Goal: Task Accomplishment & Management: Manage account settings

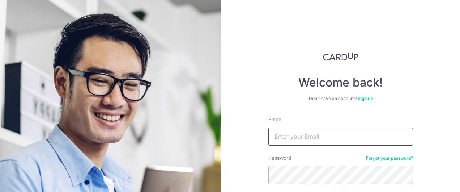
click at [289, 138] on input "Email" at bounding box center [341, 136] width 145 height 18
type input "[EMAIL_ADDRESS][DOMAIN_NAME]"
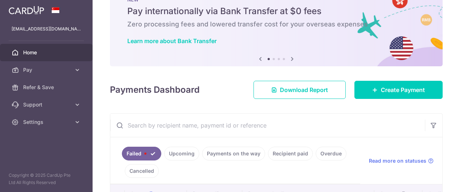
scroll to position [100, 0]
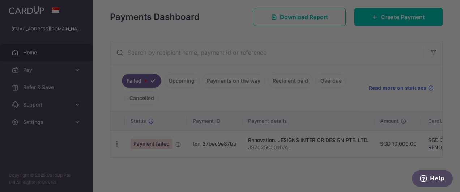
click at [130, 171] on div at bounding box center [232, 97] width 465 height 194
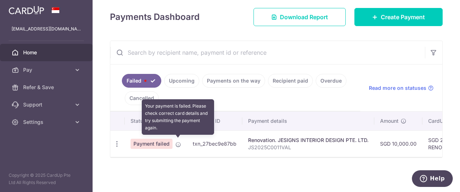
click at [178, 143] on icon at bounding box center [179, 145] width 6 height 6
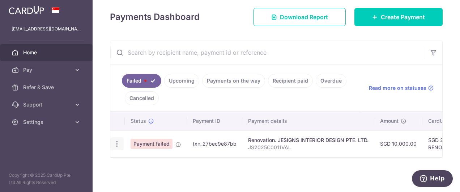
click at [117, 144] on icon "button" at bounding box center [117, 144] width 8 height 8
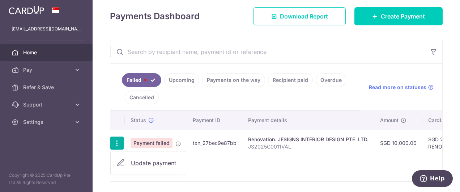
click at [135, 162] on span "Update payment" at bounding box center [155, 163] width 49 height 9
radio input "true"
type input "10,000.00"
type input "JS2025C0011VAL"
type input "Upon Signing Confirmation"
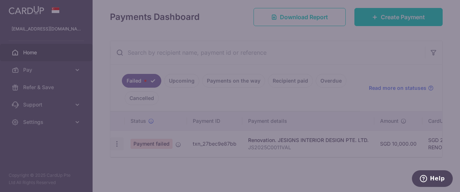
type input "RENO25ONE"
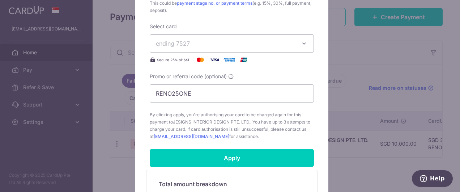
scroll to position [376, 0]
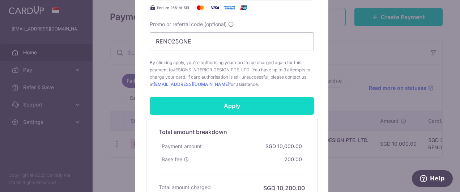
click at [247, 109] on input "Apply" at bounding box center [232, 106] width 164 height 18
